Goal: Task Accomplishment & Management: Complete application form

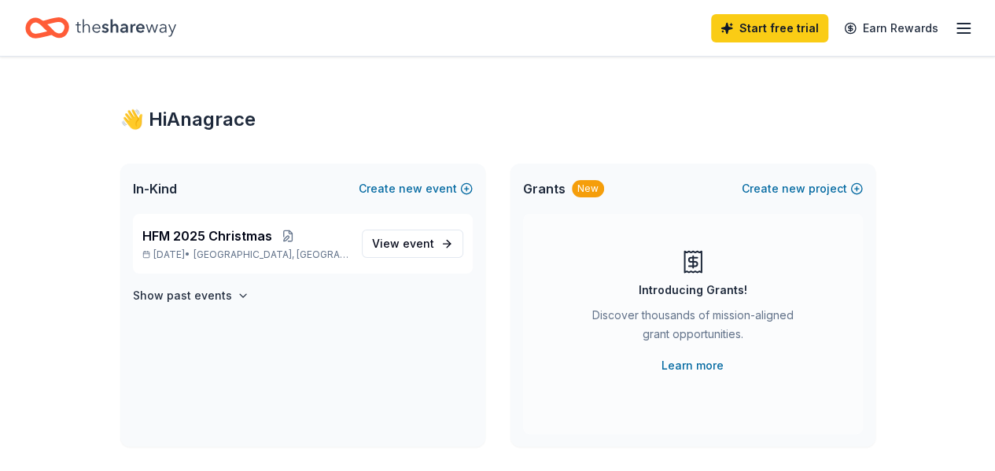
click at [245, 254] on span "[GEOGRAPHIC_DATA], [GEOGRAPHIC_DATA]" at bounding box center [271, 255] width 155 height 13
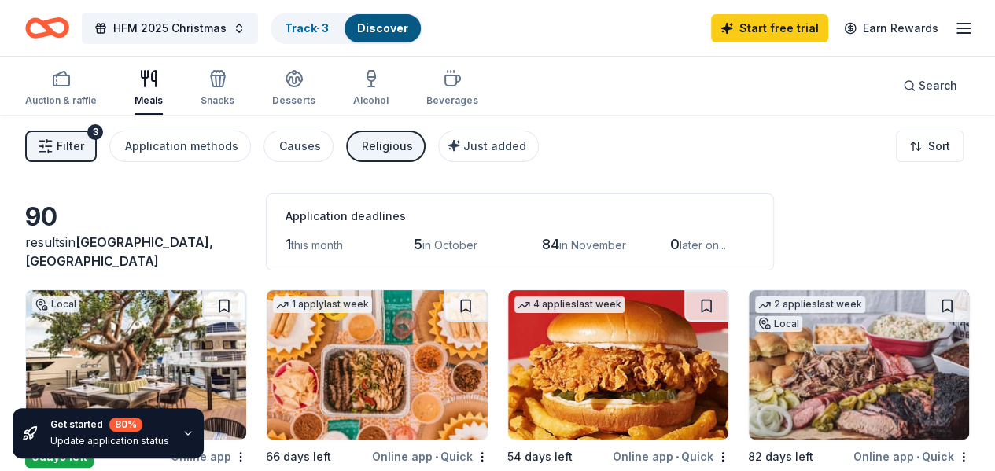
click at [329, 145] on button "Causes" at bounding box center [299, 146] width 70 height 31
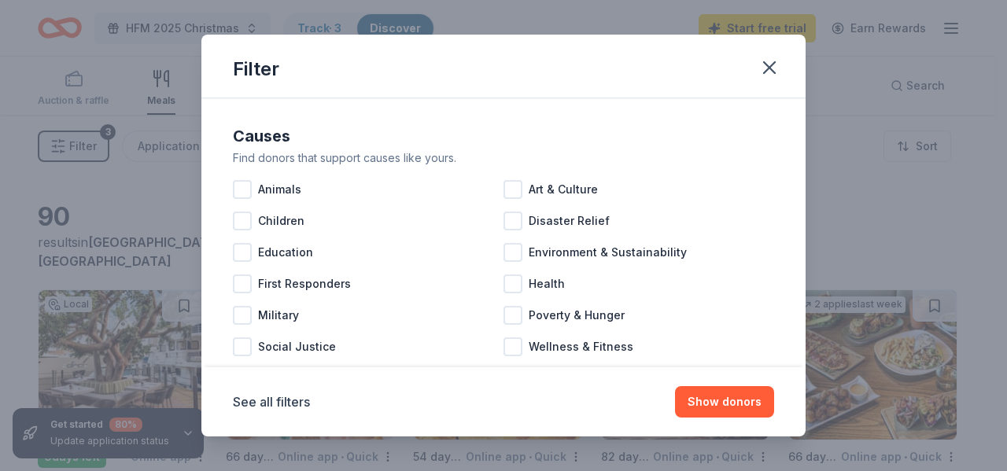
click at [245, 220] on div at bounding box center [242, 221] width 19 height 19
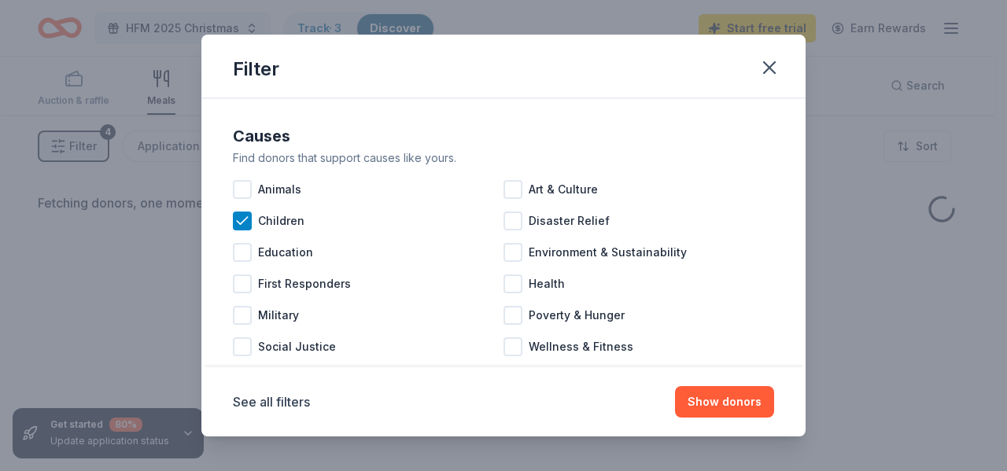
click at [513, 347] on div at bounding box center [512, 346] width 19 height 19
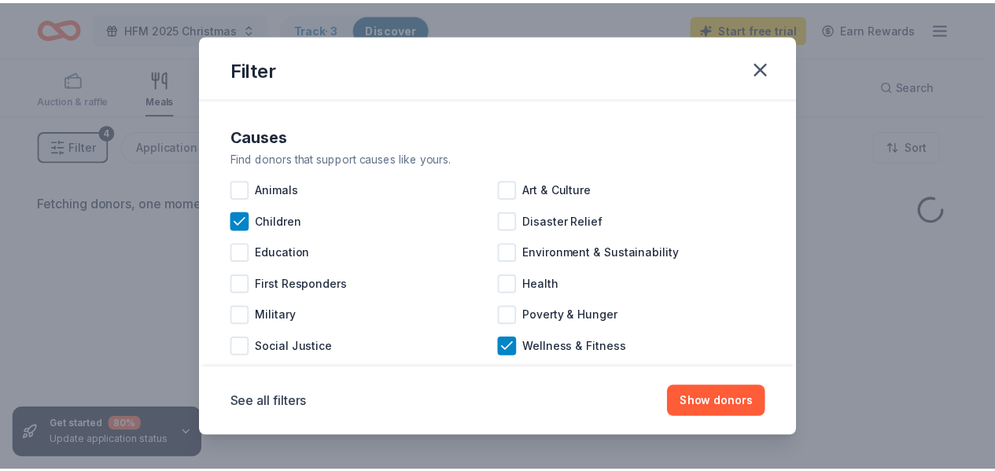
scroll to position [33, 0]
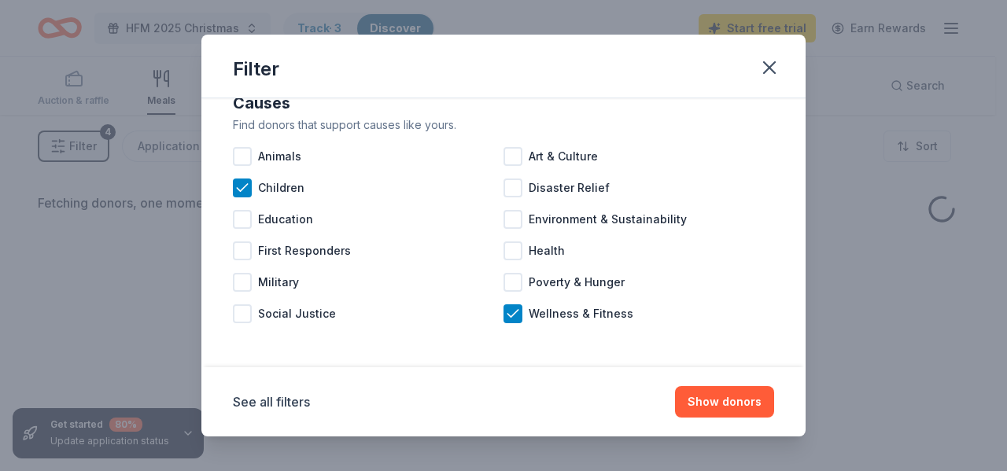
click at [725, 397] on button "Show donors" at bounding box center [724, 401] width 99 height 31
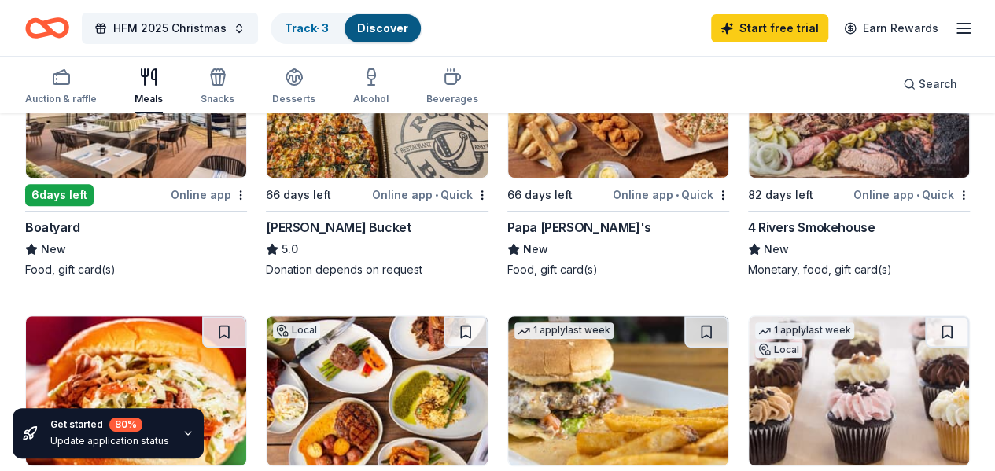
scroll to position [131, 0]
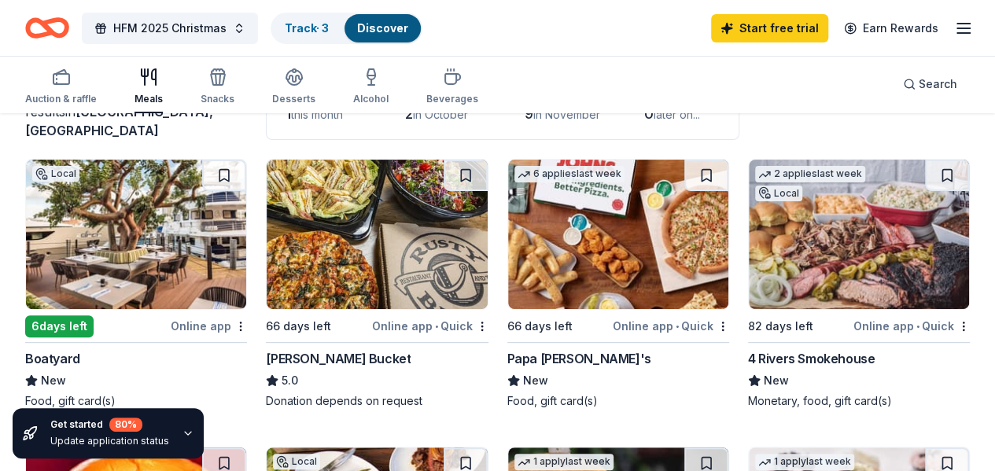
click at [508, 255] on img at bounding box center [618, 234] width 220 height 149
click at [231, 98] on div "Snacks" at bounding box center [218, 99] width 34 height 13
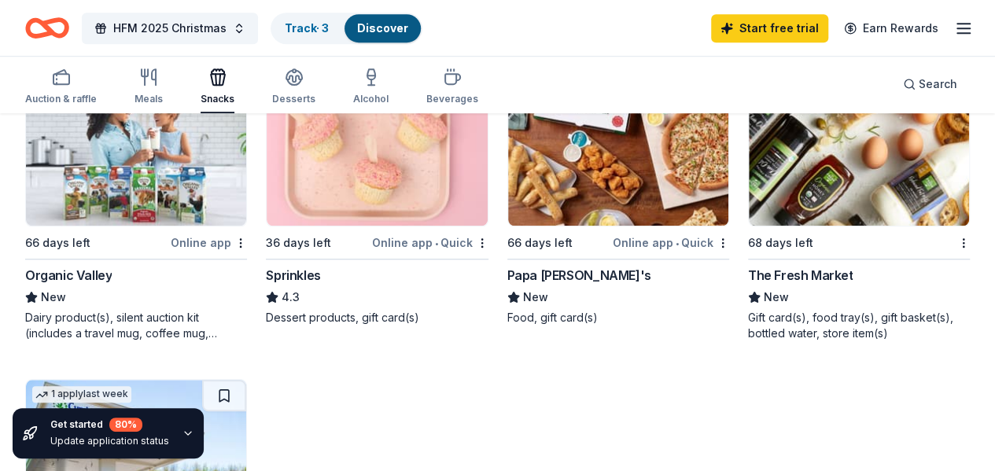
scroll to position [524, 0]
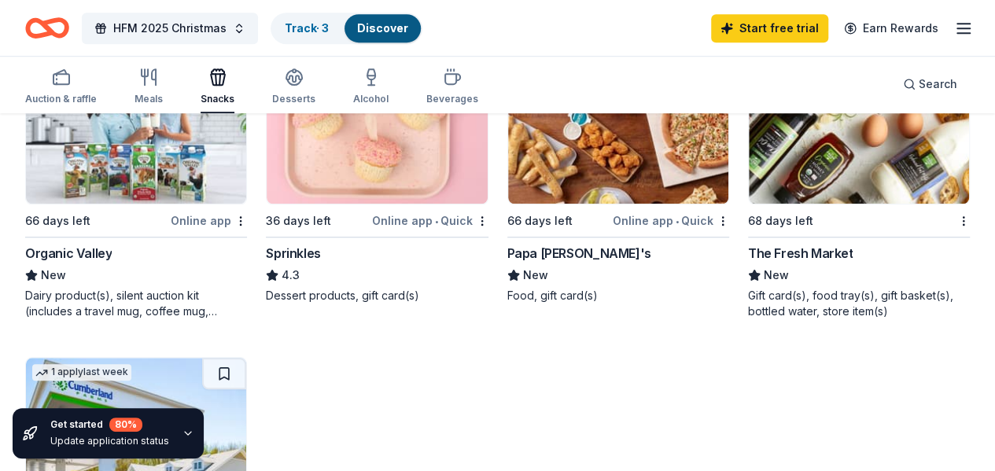
click at [246, 358] on img at bounding box center [136, 432] width 220 height 149
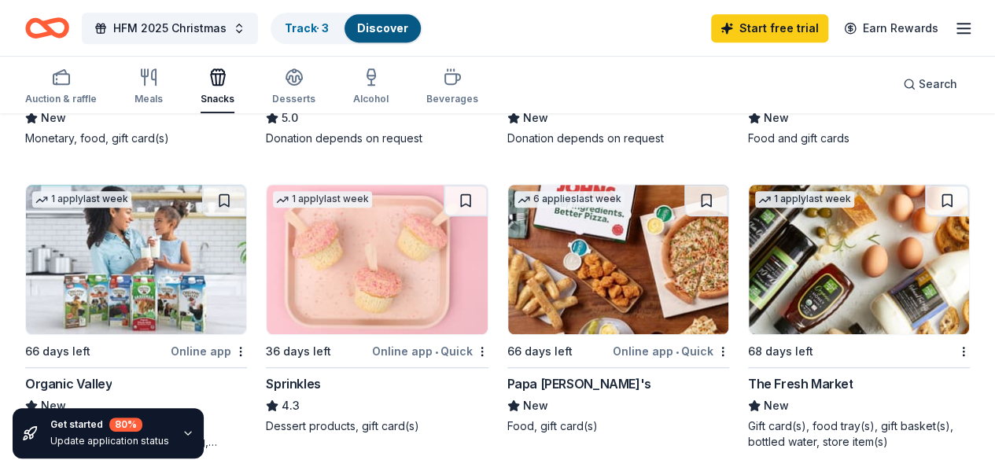
click at [71, 86] on icon "button" at bounding box center [61, 77] width 19 height 19
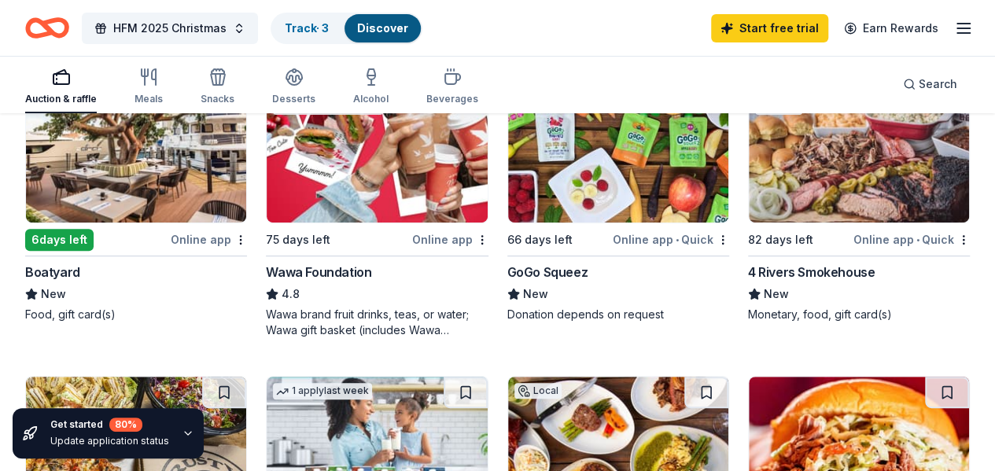
scroll to position [131, 0]
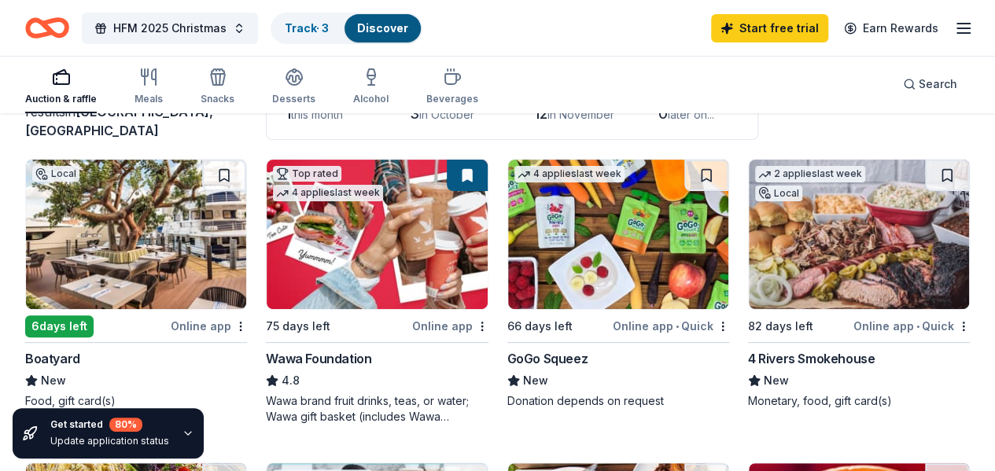
click at [310, 25] on link "Track · 3" at bounding box center [307, 27] width 44 height 13
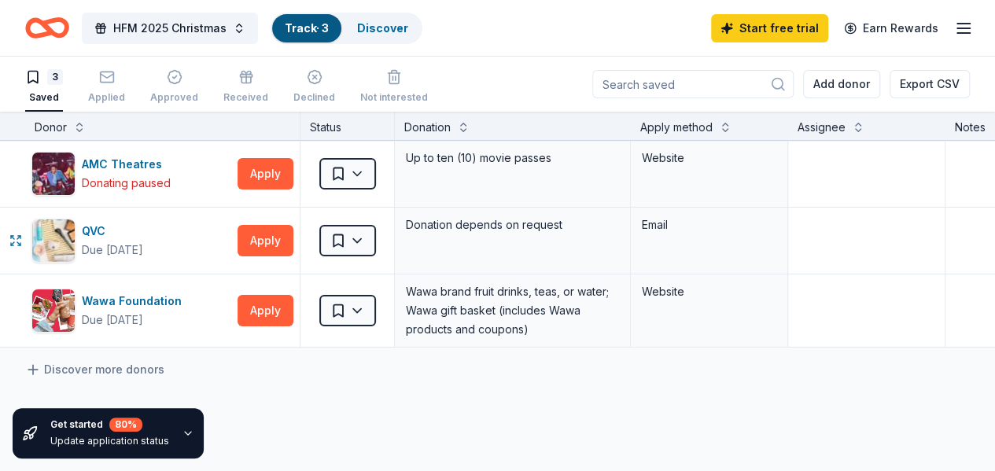
click at [264, 238] on button "Apply" at bounding box center [266, 240] width 56 height 31
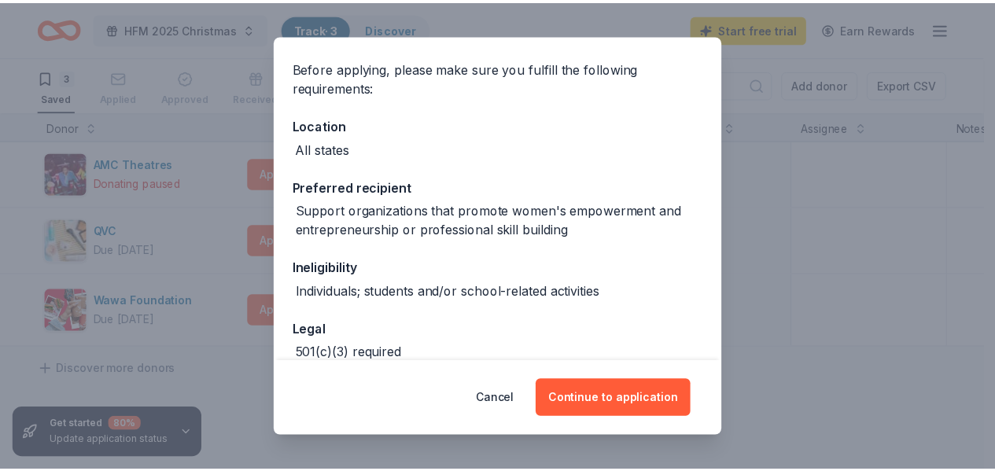
scroll to position [131, 0]
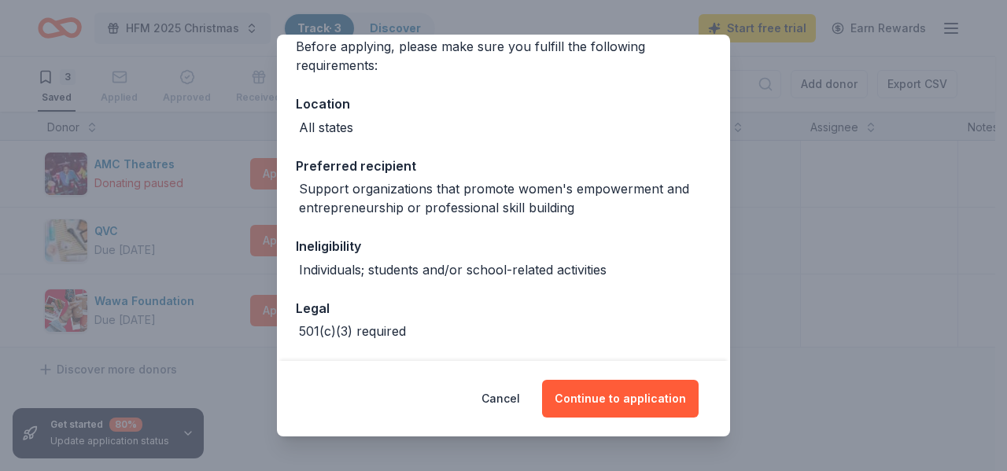
click at [620, 396] on button "Continue to application" at bounding box center [620, 399] width 157 height 38
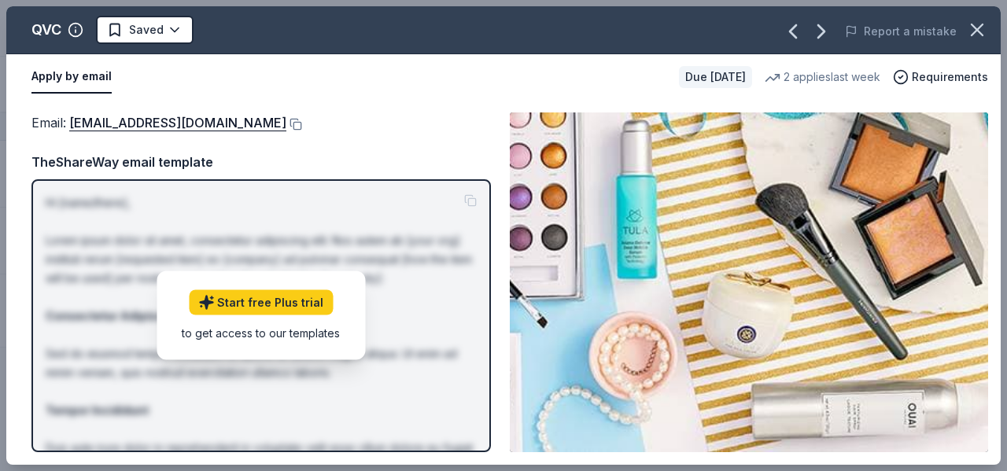
click at [70, 79] on button "Apply by email" at bounding box center [71, 77] width 80 height 33
click at [979, 37] on icon "button" at bounding box center [977, 30] width 22 height 22
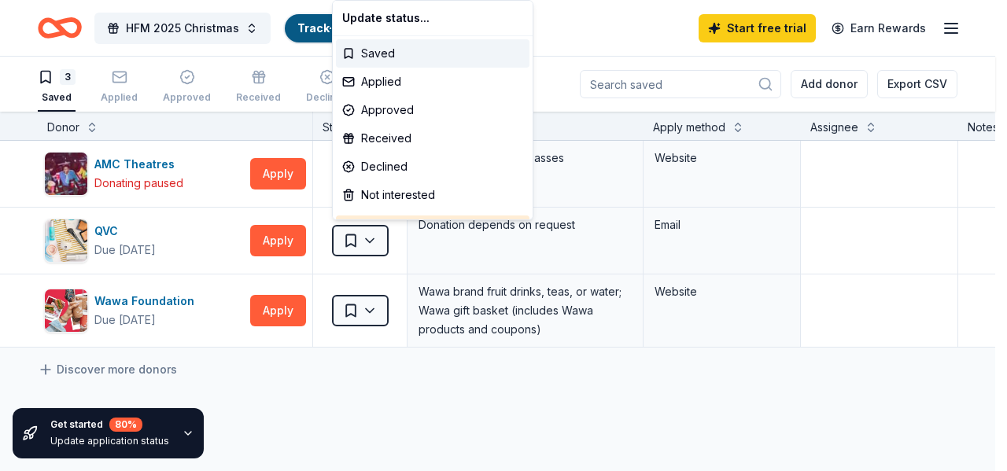
click at [357, 237] on html "HFM 2025 Christmas Track · 3 Discover Start free trial Earn Rewards 3 Saved App…" at bounding box center [503, 235] width 1007 height 471
click at [906, 314] on html "HFM 2025 Christmas Track · 3 Discover Start free trial Earn Rewards 3 Saved App…" at bounding box center [503, 235] width 1007 height 471
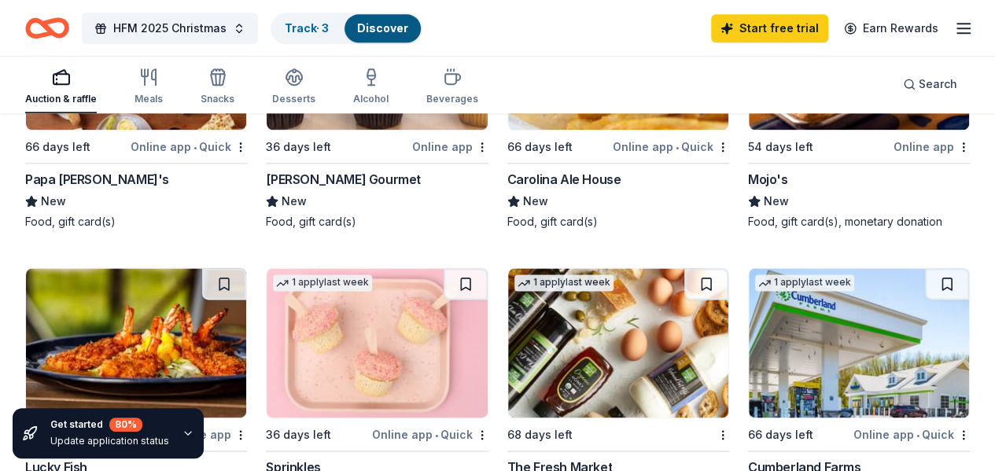
scroll to position [1049, 0]
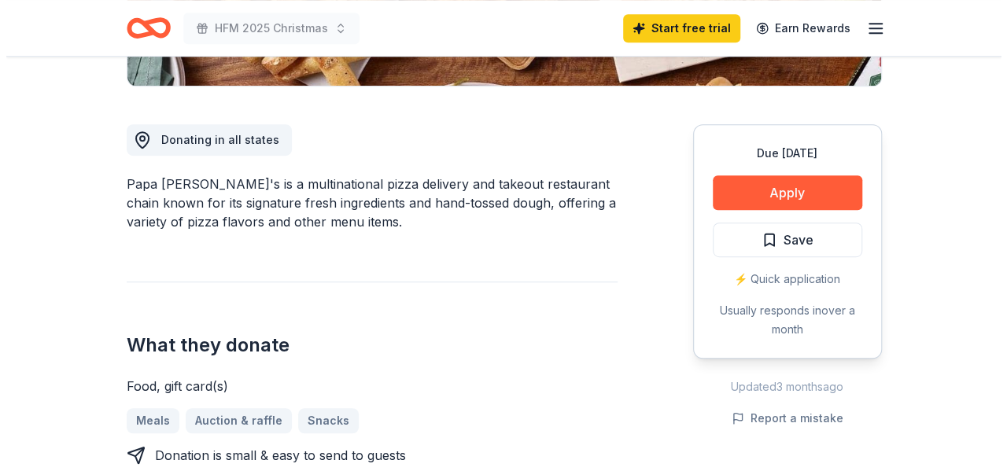
scroll to position [393, 0]
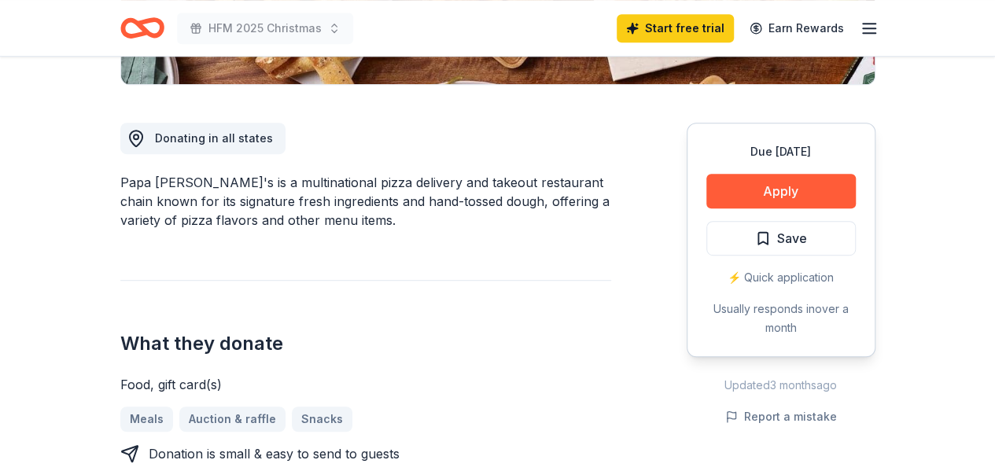
click at [765, 199] on button "Apply" at bounding box center [780, 191] width 149 height 35
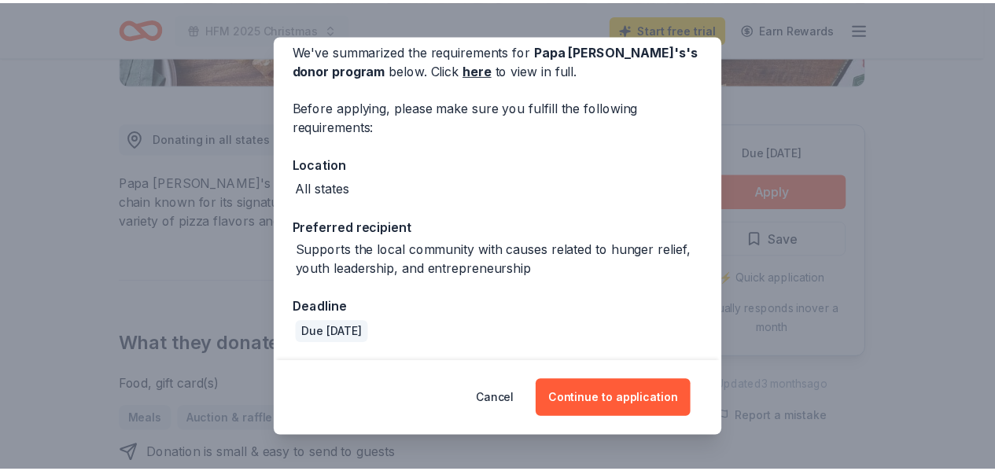
scroll to position [0, 0]
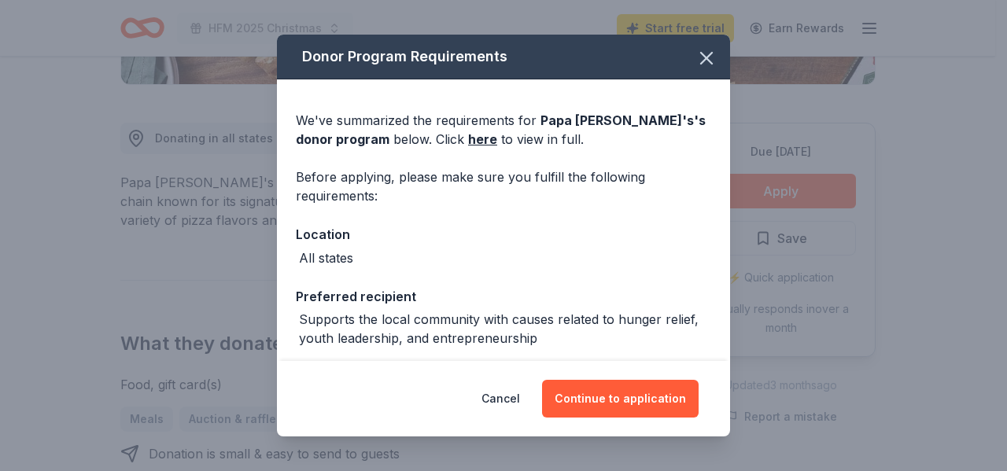
click at [624, 393] on button "Continue to application" at bounding box center [620, 399] width 157 height 38
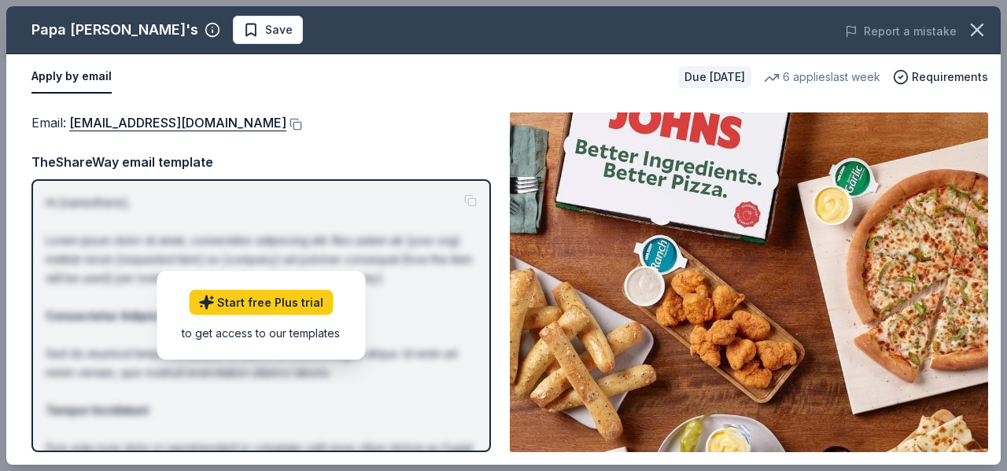
click at [974, 28] on icon "button" at bounding box center [976, 29] width 11 height 11
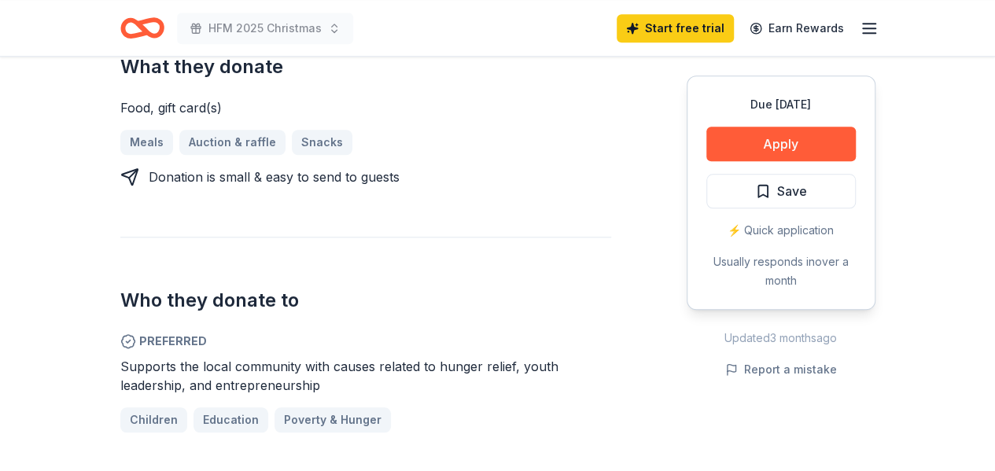
scroll to position [655, 0]
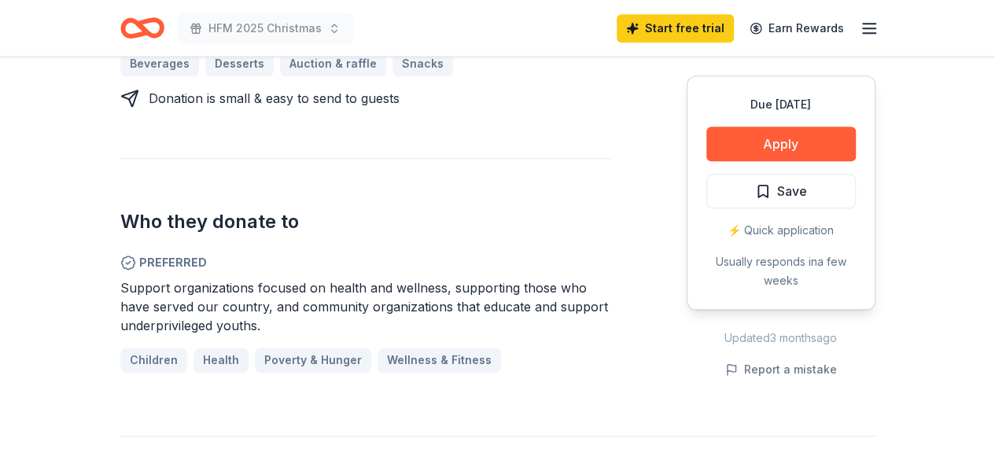
scroll to position [393, 0]
